Goal: Task Accomplishment & Management: Use online tool/utility

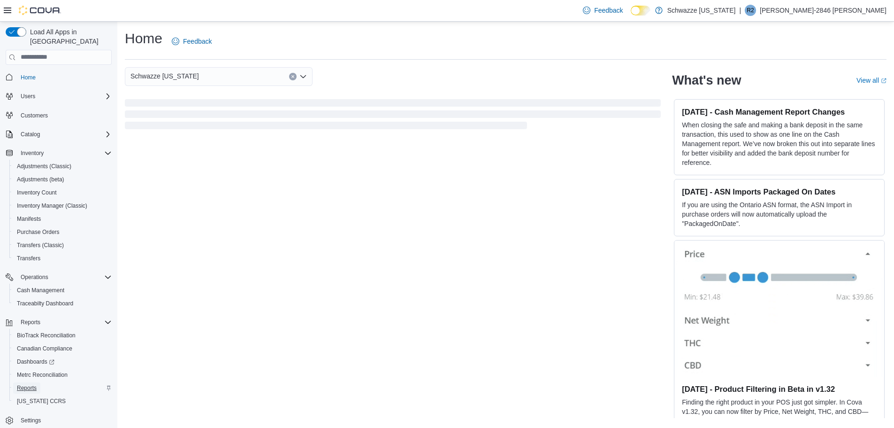
click at [25, 384] on span "Reports" at bounding box center [27, 388] width 20 height 8
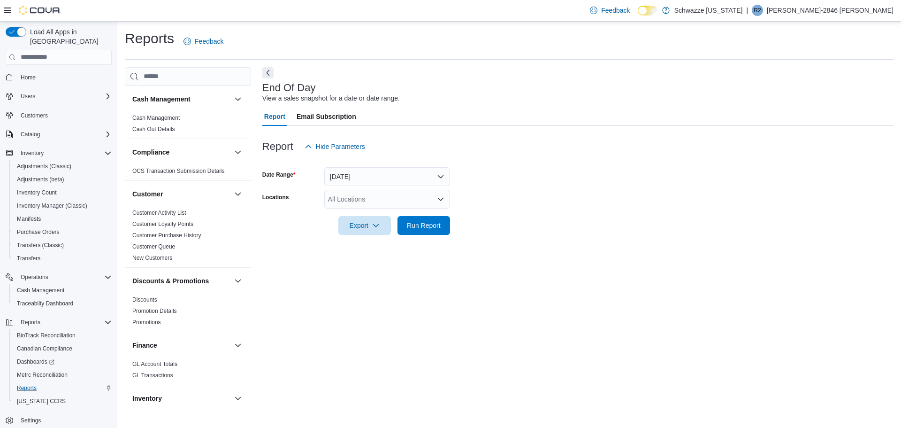
click at [368, 199] on div "All Locations" at bounding box center [387, 199] width 126 height 19
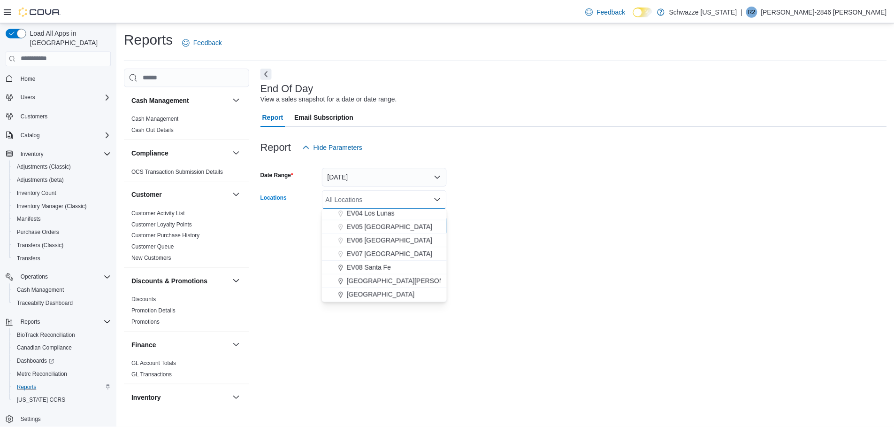
scroll to position [94, 0]
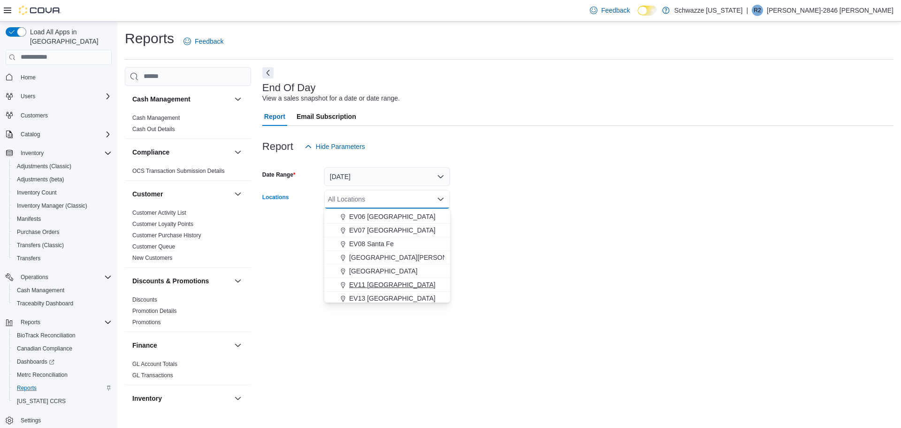
click at [373, 282] on span "EV11 [GEOGRAPHIC_DATA]" at bounding box center [392, 284] width 86 height 9
click at [536, 216] on form "Date Range [DATE] Locations [GEOGRAPHIC_DATA] [GEOGRAPHIC_DATA] [GEOGRAPHIC_DAT…" at bounding box center [577, 195] width 631 height 79
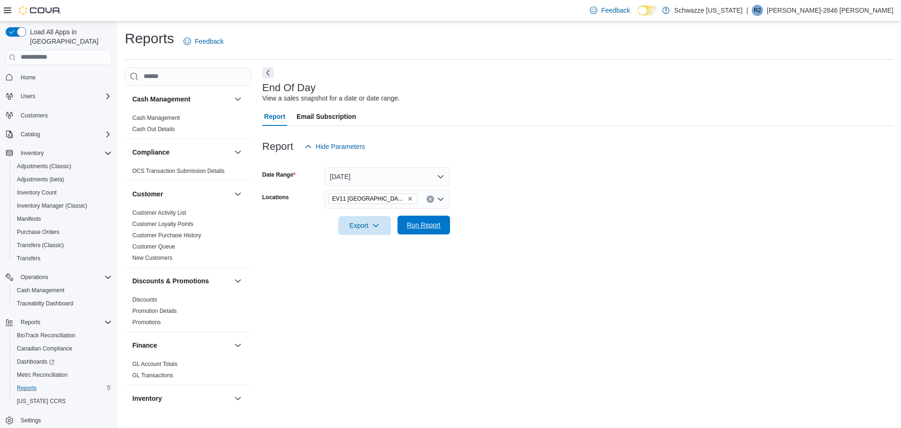
click at [440, 226] on span "Run Report" at bounding box center [424, 224] width 34 height 9
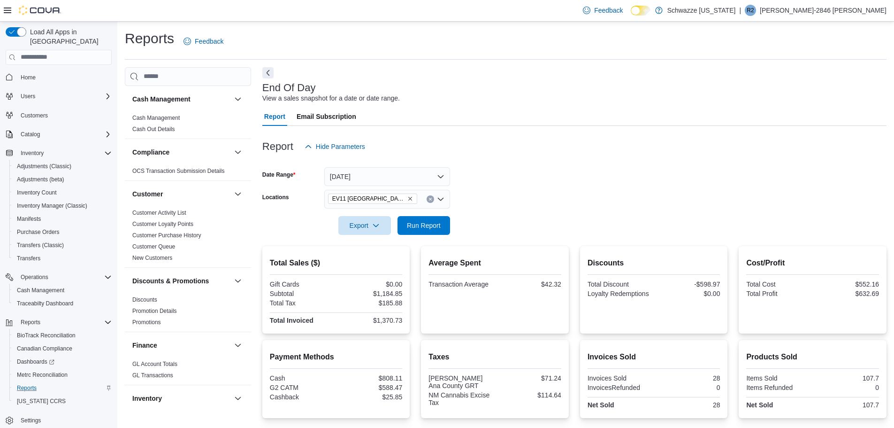
click at [407, 196] on icon "Remove EV11 Las Cruces South Valley from selection in this group" at bounding box center [410, 199] width 6 height 6
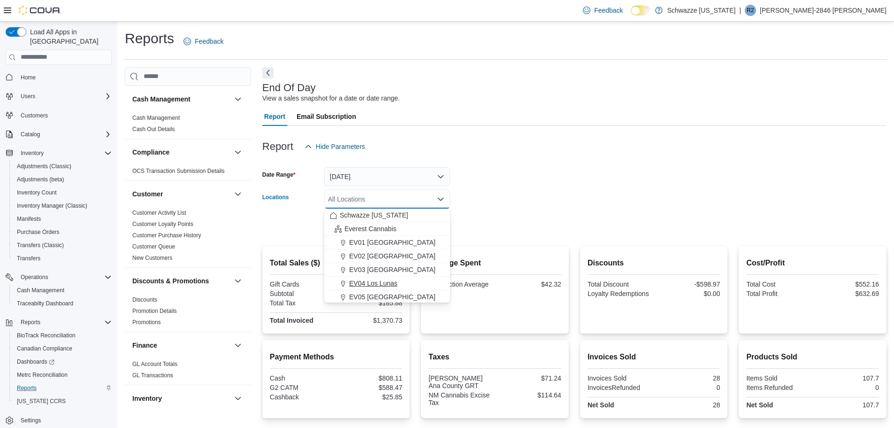
scroll to position [47, 0]
click at [379, 264] on span "EV06 [GEOGRAPHIC_DATA]" at bounding box center [392, 263] width 86 height 9
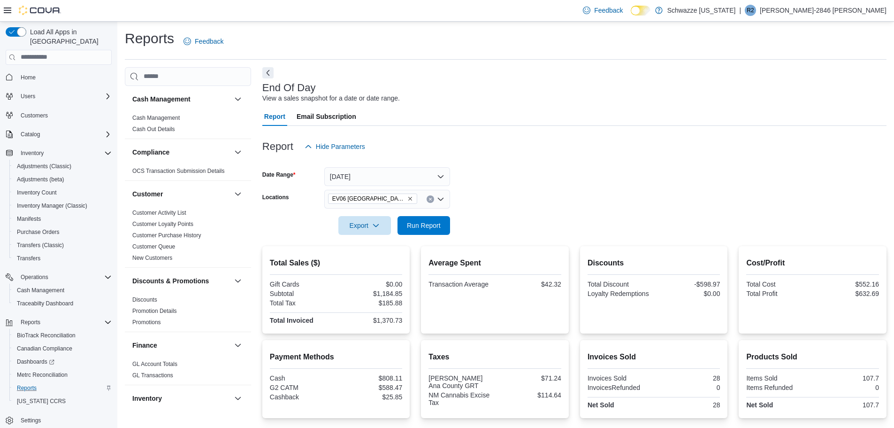
click at [489, 205] on form "Date Range [DATE] Locations EV06 [GEOGRAPHIC_DATA] East Export Run Report" at bounding box center [574, 195] width 624 height 79
click at [420, 232] on span "Run Report" at bounding box center [423, 224] width 41 height 19
click at [407, 200] on icon "Remove EV06 Las Cruces East from selection in this group" at bounding box center [410, 199] width 6 height 6
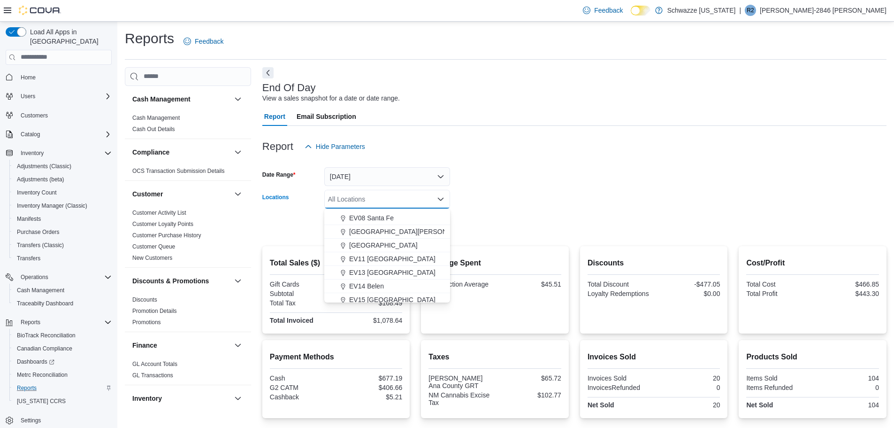
scroll to position [141, 0]
click at [398, 239] on span "EV11 [GEOGRAPHIC_DATA]" at bounding box center [392, 237] width 86 height 9
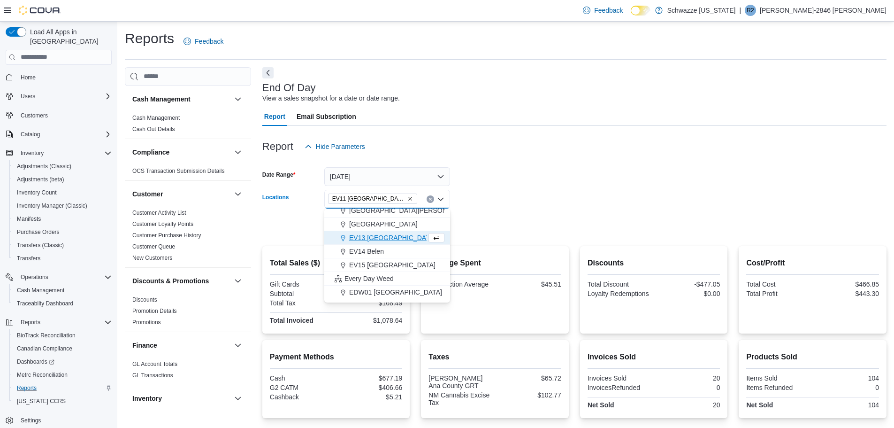
click at [502, 200] on form "Date Range [DATE] Locations [GEOGRAPHIC_DATA] [GEOGRAPHIC_DATA] [GEOGRAPHIC_DAT…" at bounding box center [574, 195] width 624 height 79
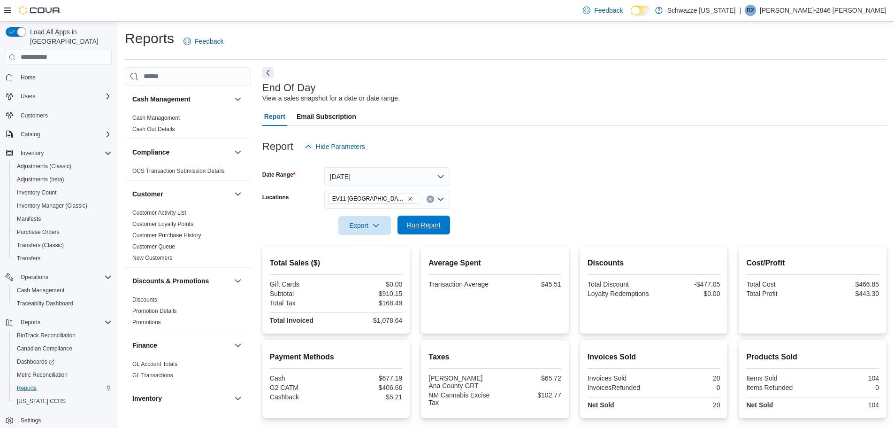
click at [443, 227] on span "Run Report" at bounding box center [423, 224] width 41 height 19
click at [440, 229] on span "Run Report" at bounding box center [424, 224] width 34 height 9
